Goal: Contribute content

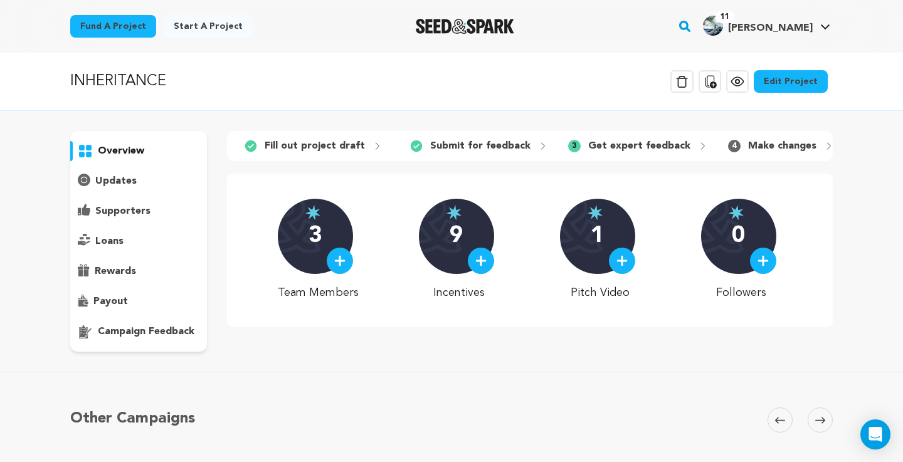
click at [809, 83] on link "Edit Project" at bounding box center [791, 81] width 74 height 23
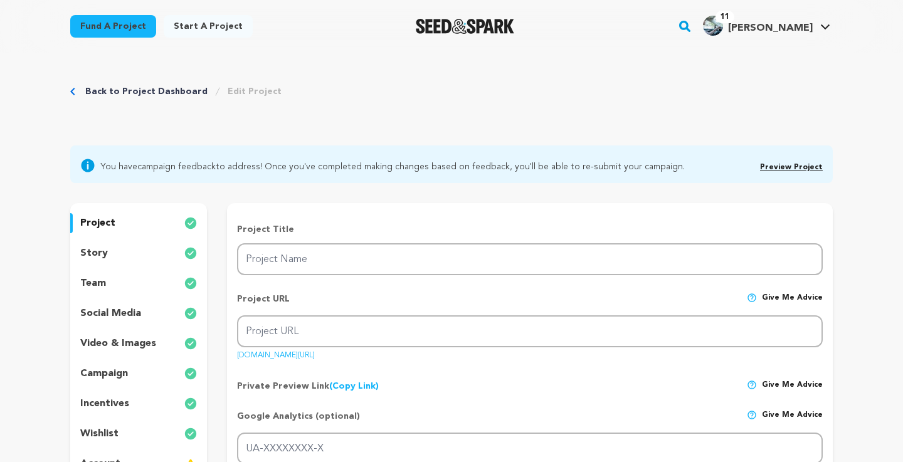
type input "INHERITANCE"
type input "inheritance-2"
type input "After his son’s birth, a man’s identity unravels as visions of his estranged fa…"
type textarea "Inheritance is a surreal drama-horror about a new father whose fragile identity…"
type textarea "Inheritance is my attempt to confront toxic masculinity from the inside out. Th…"
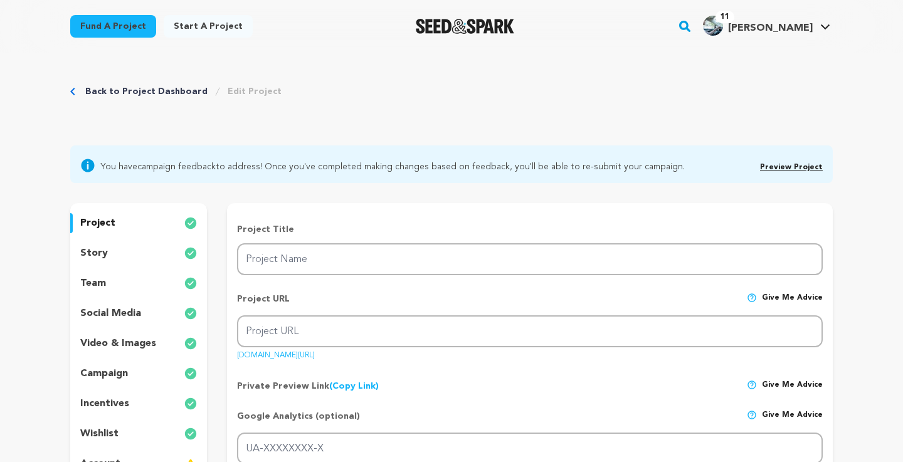
type textarea "Local Film Production Studios, Film Equipment Rentals, University of Milwaukee,…"
radio input "true"
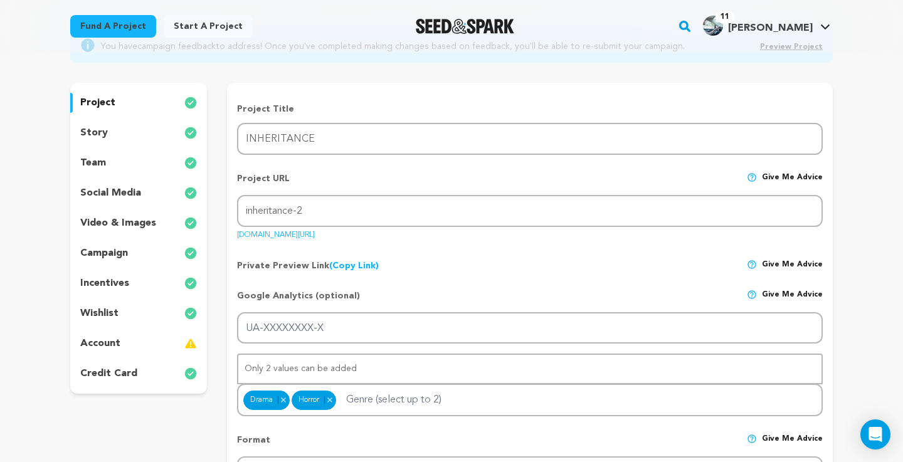
scroll to position [134, 0]
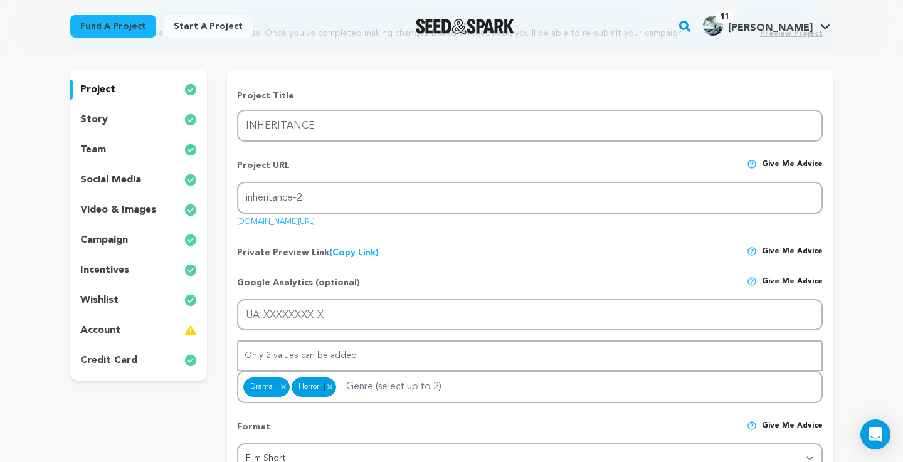
click at [129, 123] on div "story" at bounding box center [138, 120] width 137 height 20
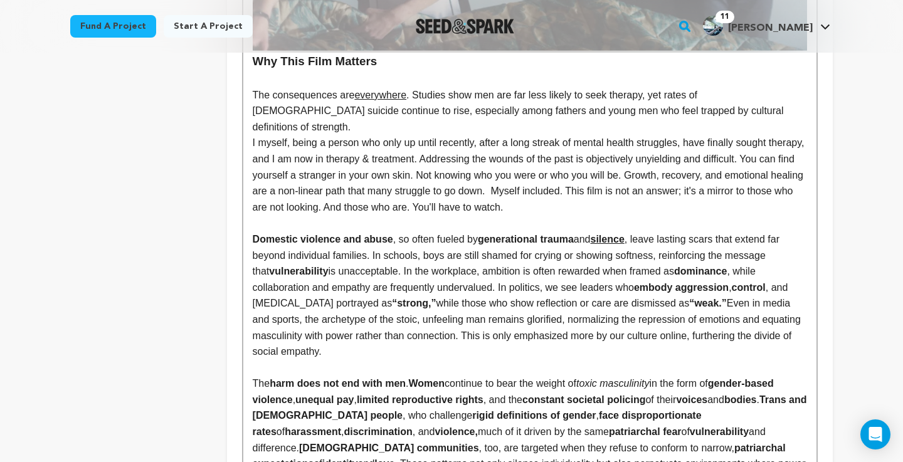
scroll to position [2903, 0]
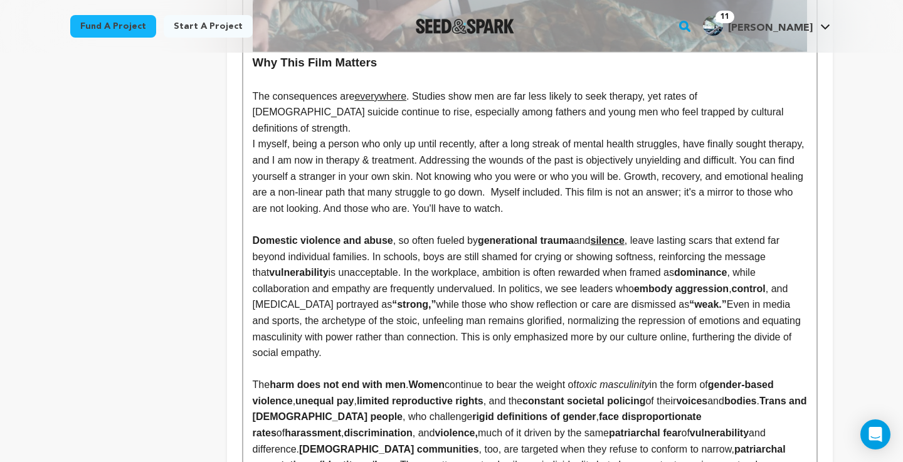
click at [632, 170] on p "I myself, being a person who only up until recently, after a long streak of men…" at bounding box center [530, 176] width 554 height 80
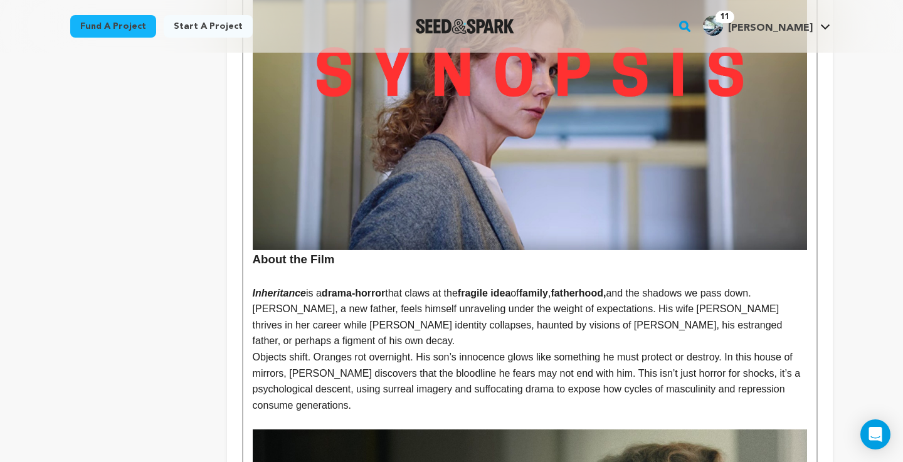
scroll to position [808, 0]
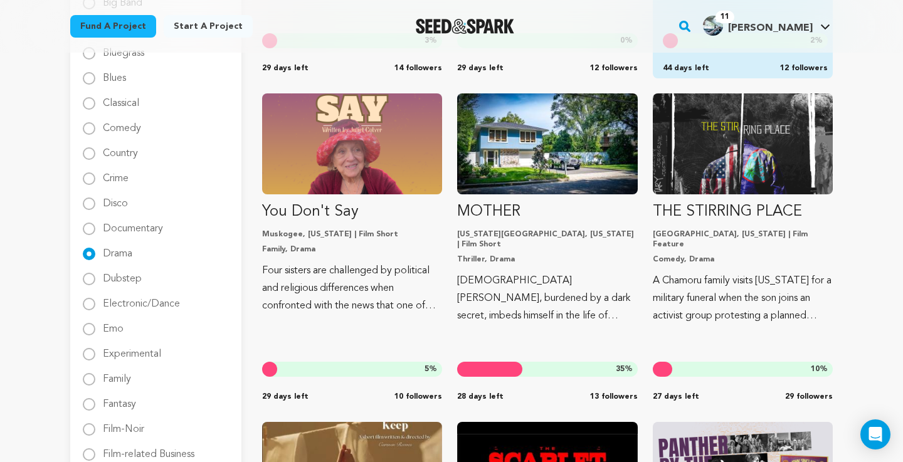
scroll to position [530, 0]
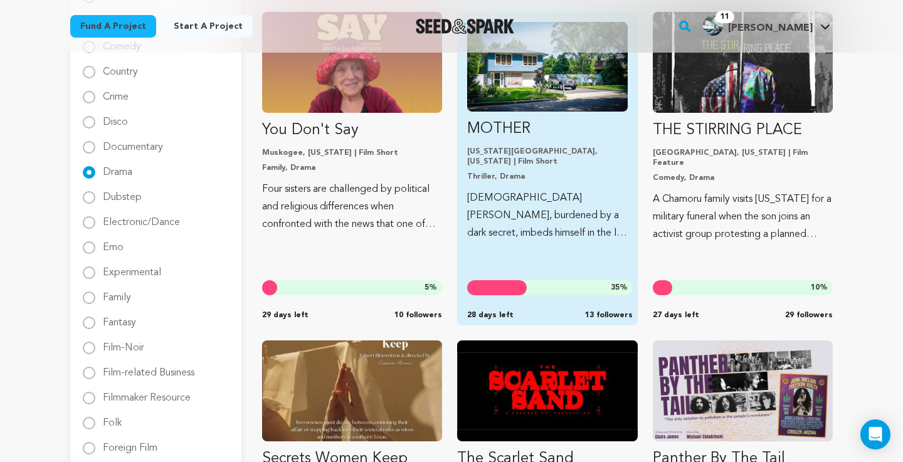
click at [536, 158] on div "New York City, New York | Film Short Thriller, Drama" at bounding box center [547, 164] width 160 height 35
